Goal: Contribute content

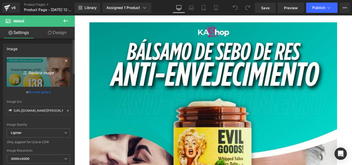
click at [34, 75] on link "Replace Image" at bounding box center [38, 72] width 63 height 30
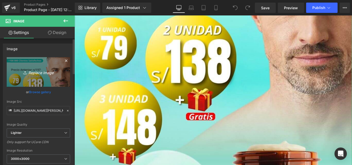
type input "C:\fakepath\Ticket Bajo 3x2 + REGALO (1).jpg"
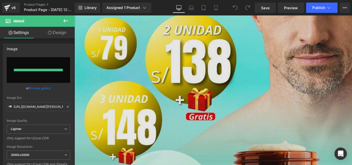
type input "[URL][DOMAIN_NAME]"
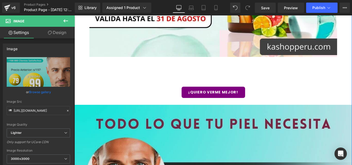
scroll to position [2095, 0]
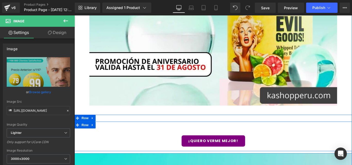
scroll to position [2164, 0]
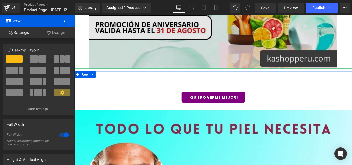
drag, startPoint x: 231, startPoint y: 85, endPoint x: 232, endPoint y: 74, distance: 11.7
click at [232, 74] on div "¡QUIERO VERME MEJOR! Button Row Image Row ¡QUIERO VERME MEJOR! Button Row Row R…" at bounding box center [230, 146] width 312 height 1284
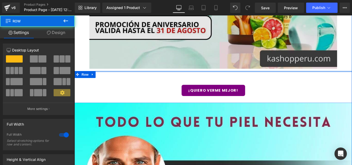
drag, startPoint x: 212, startPoint y: 83, endPoint x: 213, endPoint y: 71, distance: 11.6
click at [213, 71] on div "¡QUIERO VERME MEJOR! Button Row Image Row ¡QUIERO VERME MEJOR! Button Row Row R…" at bounding box center [230, 142] width 312 height 1276
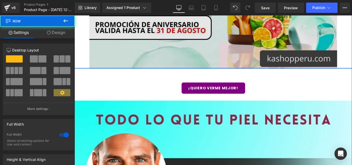
drag, startPoint x: 207, startPoint y: 77, endPoint x: 209, endPoint y: 70, distance: 7.0
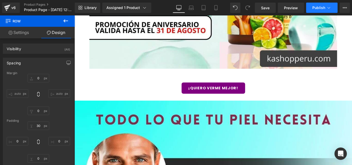
click at [318, 6] on span "Publish" at bounding box center [318, 8] width 13 height 4
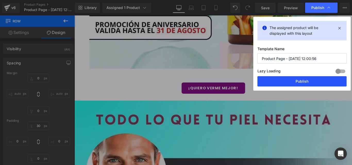
click at [299, 77] on button "Publish" at bounding box center [301, 81] width 89 height 10
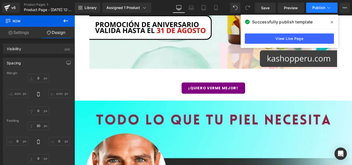
click at [314, 5] on button "Publish" at bounding box center [321, 8] width 31 height 10
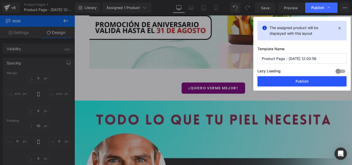
click at [295, 81] on button "Publish" at bounding box center [301, 81] width 89 height 10
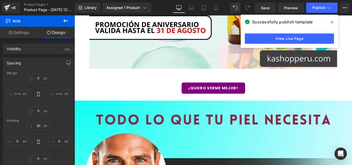
click at [68, 20] on icon at bounding box center [66, 21] width 6 height 6
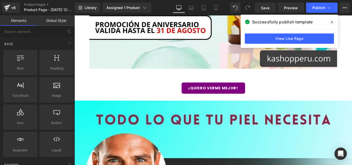
click at [331, 22] on icon at bounding box center [332, 22] width 3 height 4
